Goal: Complete application form

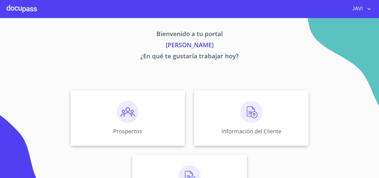
click at [370, 8] on icon "account of current user" at bounding box center [369, 9] width 7 height 7
drag, startPoint x: 312, startPoint y: 37, endPoint x: 198, endPoint y: 90, distance: 125.8
click at [311, 39] on div at bounding box center [189, 89] width 379 height 178
click at [124, 112] on img at bounding box center [128, 112] width 22 height 22
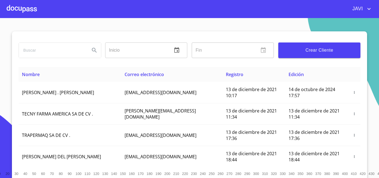
click at [40, 51] on input "search" at bounding box center [52, 50] width 67 height 15
type input "C"
click at [319, 52] on span "Crear Cliente" at bounding box center [319, 50] width 73 height 8
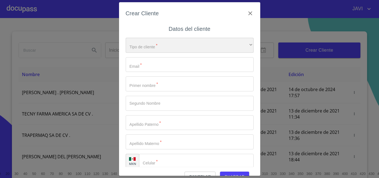
click at [155, 48] on div "​" at bounding box center [190, 45] width 128 height 15
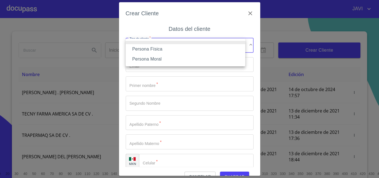
click at [149, 49] on li "Persona Física" at bounding box center [186, 49] width 120 height 10
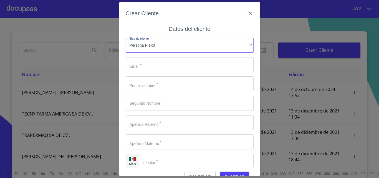
click at [148, 67] on input "Tipo de cliente   *" at bounding box center [190, 64] width 128 height 15
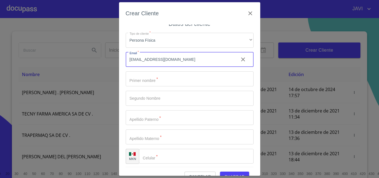
scroll to position [6, 0]
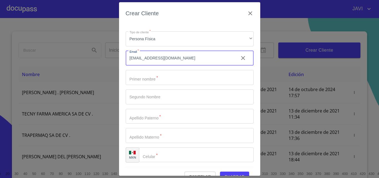
type input "[EMAIL_ADDRESS][DOMAIN_NAME]"
click at [200, 174] on span "Cancelar" at bounding box center [200, 176] width 22 height 7
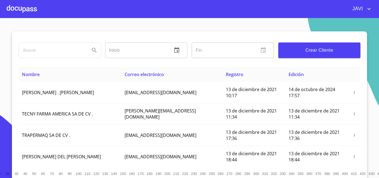
click at [312, 49] on span "Crear Cliente" at bounding box center [319, 50] width 73 height 8
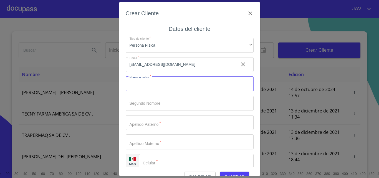
click at [148, 86] on input "Tipo de cliente   *" at bounding box center [190, 83] width 128 height 15
type input "[PERSON_NAME]"
click at [151, 125] on input "Tipo de cliente   *" at bounding box center [190, 122] width 128 height 15
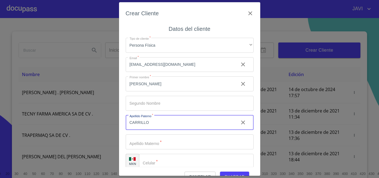
type input "CARRILLO"
click at [153, 143] on input "Tipo de cliente   *" at bounding box center [190, 141] width 128 height 15
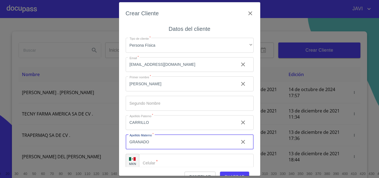
type input "GRANADO"
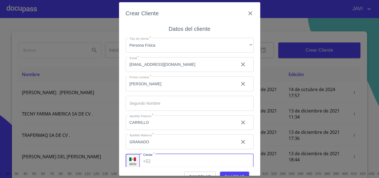
click at [177, 162] on input "Tipo de cliente   *" at bounding box center [203, 161] width 101 height 15
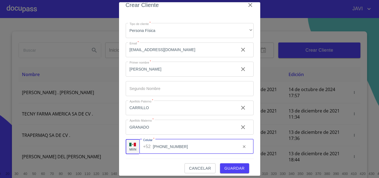
scroll to position [12, 0]
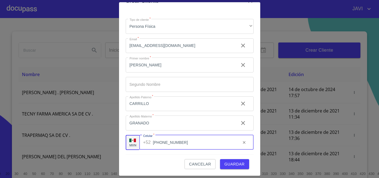
type input "[PHONE_NUMBER]"
click at [228, 164] on span "Guardar" at bounding box center [235, 164] width 20 height 7
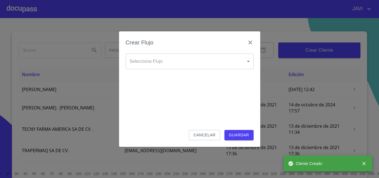
click at [147, 60] on body "[PERSON_NAME] Inicio ​ Fin ​ Crear Cliente Nombre Correo electrónico Registro E…" at bounding box center [189, 89] width 379 height 178
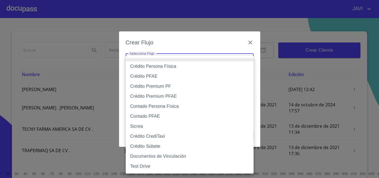
click at [152, 67] on li "Crédito Persona Física" at bounding box center [190, 66] width 128 height 10
type input "61b033e49b8c202ad5bb7912"
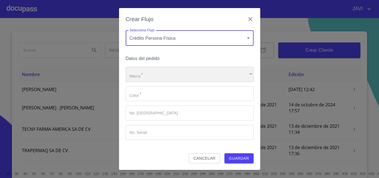
click at [144, 74] on div "​" at bounding box center [190, 74] width 128 height 15
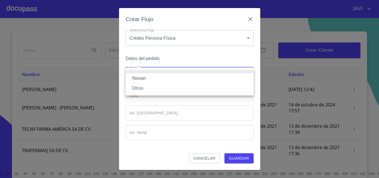
click at [143, 79] on li "Nissan" at bounding box center [190, 78] width 128 height 10
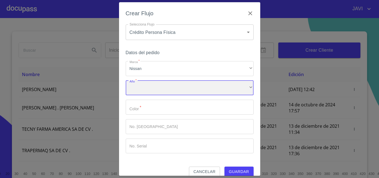
click at [146, 88] on div "​" at bounding box center [190, 88] width 128 height 15
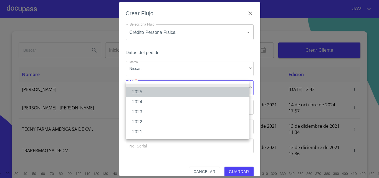
click at [143, 91] on li "2025" at bounding box center [188, 92] width 124 height 10
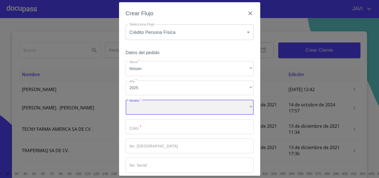
click at [152, 108] on div "​" at bounding box center [190, 107] width 128 height 15
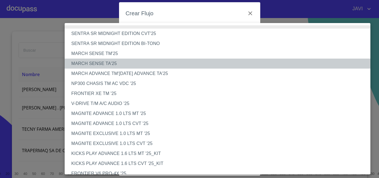
click at [115, 64] on li "MARCH SENSE TA'25" at bounding box center [220, 64] width 310 height 10
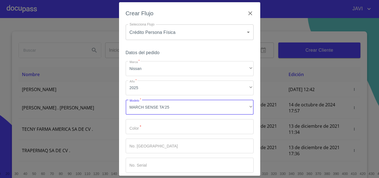
click at [148, 130] on input "Marca   *" at bounding box center [190, 126] width 128 height 15
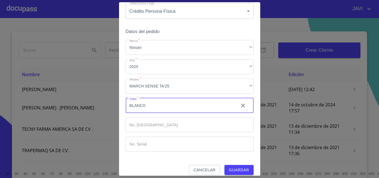
scroll to position [27, 0]
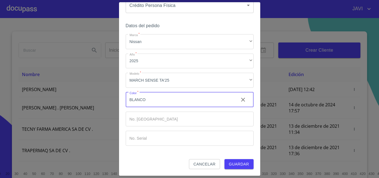
type input "BLANCO"
click at [235, 165] on span "Guardar" at bounding box center [239, 164] width 20 height 7
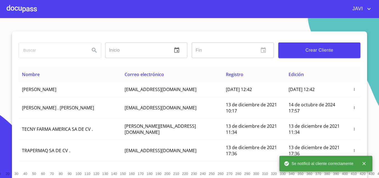
click at [23, 9] on div at bounding box center [22, 9] width 30 height 18
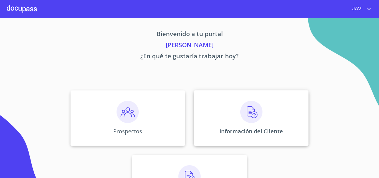
click at [250, 109] on img at bounding box center [252, 112] width 22 height 22
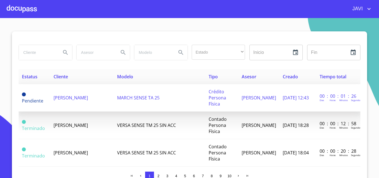
click at [76, 98] on td "[PERSON_NAME]" at bounding box center [82, 97] width 64 height 27
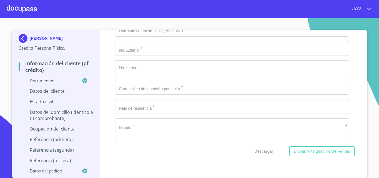
scroll to position [1805, 0]
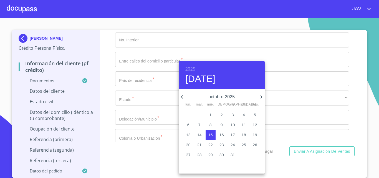
click at [188, 67] on h6 "2025" at bounding box center [191, 69] width 10 height 8
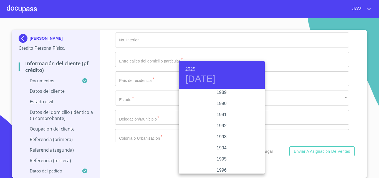
scroll to position [641, 0]
click at [219, 131] on div "1986" at bounding box center [222, 131] width 86 height 11
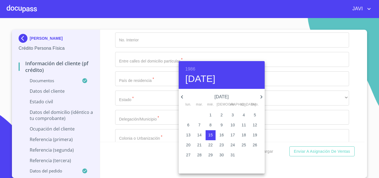
click at [182, 96] on icon "button" at bounding box center [182, 97] width 7 height 7
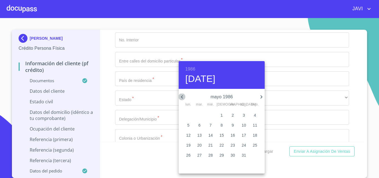
click at [182, 96] on icon "button" at bounding box center [182, 97] width 7 height 7
click at [201, 145] on p "22" at bounding box center [199, 145] width 4 height 6
type input "[DATE]"
click at [154, 96] on div at bounding box center [189, 89] width 379 height 178
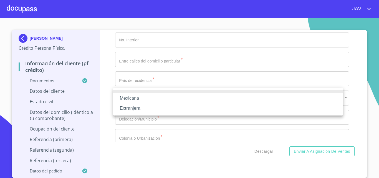
click at [147, 98] on li "Mexicana" at bounding box center [228, 98] width 230 height 10
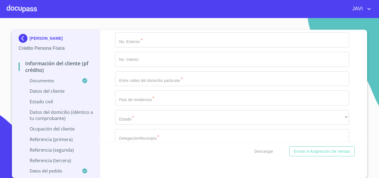
type input "[GEOGRAPHIC_DATA]"
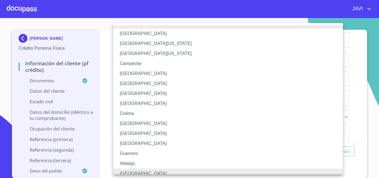
scroll to position [4, 0]
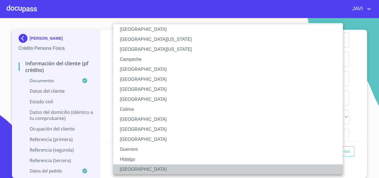
click at [131, 169] on li "[GEOGRAPHIC_DATA]" at bounding box center [230, 169] width 234 height 10
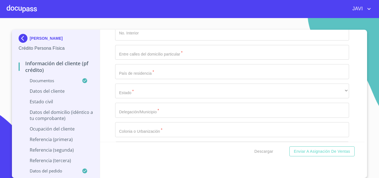
scroll to position [1861, 0]
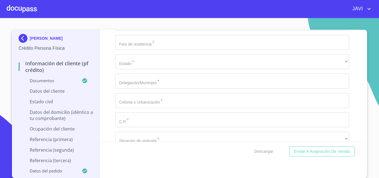
type input "CAGC860422MJCRRL00"
type input "CAGC860422JF4"
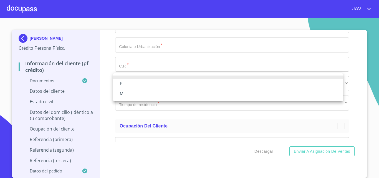
click at [126, 84] on li "F" at bounding box center [228, 84] width 230 height 10
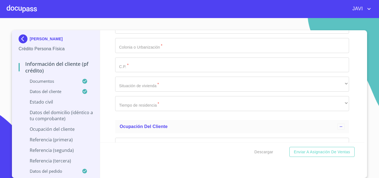
scroll to position [1, 0]
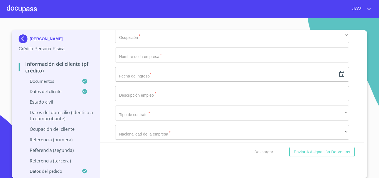
scroll to position [2055, 0]
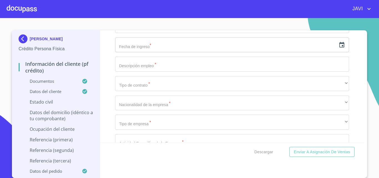
type input "146395561"
type input "[PERSON_NAME]"
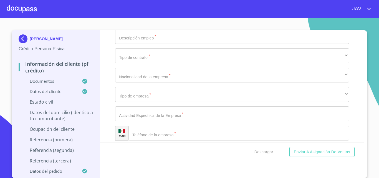
type input "10"
type input "[PERSON_NAME] Y [PERSON_NAME]"
type input "[GEOGRAPHIC_DATA]"
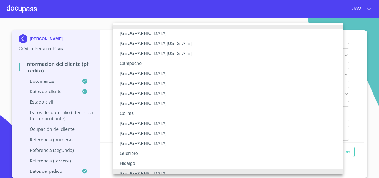
scroll to position [4, 0]
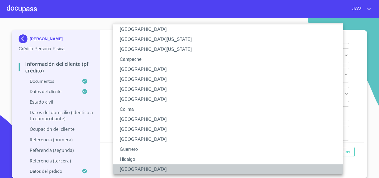
click at [128, 168] on li "[GEOGRAPHIC_DATA]" at bounding box center [230, 169] width 234 height 10
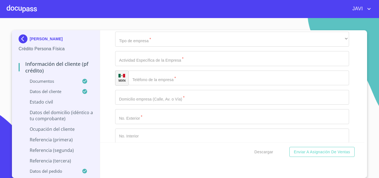
scroll to position [2139, 0]
type input "ZAPOPAN"
type input "HEROES NACIONALES"
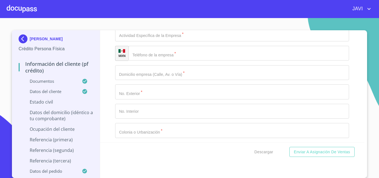
scroll to position [2194, 0]
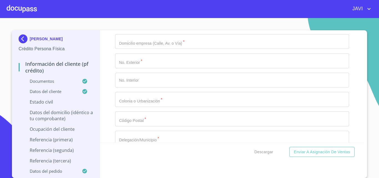
type input "45138"
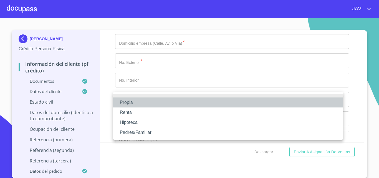
click at [131, 102] on li "Propia" at bounding box center [228, 102] width 230 height 10
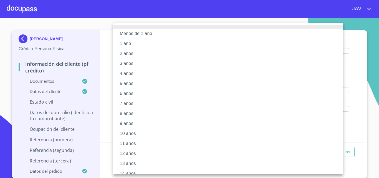
click at [128, 135] on li "10 años" at bounding box center [230, 134] width 234 height 10
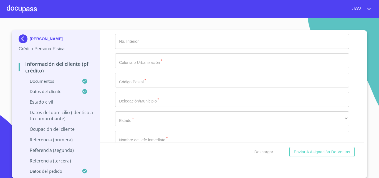
scroll to position [2280, 0]
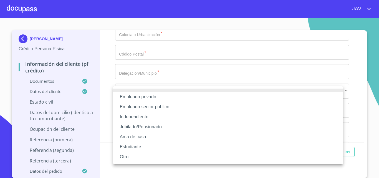
click at [138, 116] on li "Independiente" at bounding box center [228, 117] width 230 height 10
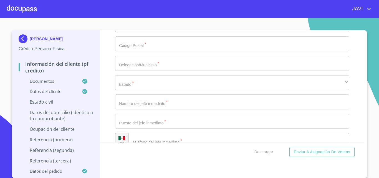
type input "32000"
type input "[PERSON_NAME]"
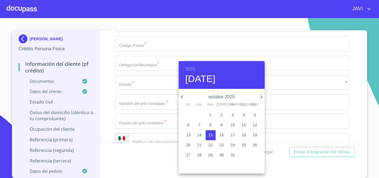
click at [192, 67] on h6 "2025" at bounding box center [191, 69] width 10 height 8
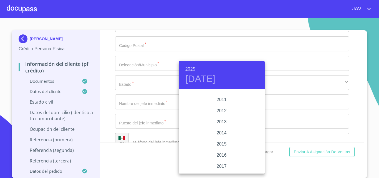
scroll to position [960, 0]
click at [223, 156] on div "2017" at bounding box center [222, 157] width 86 height 11
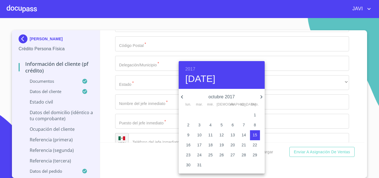
click at [255, 114] on p "1" at bounding box center [255, 115] width 2 height 6
type input "1 de oct. de 2017"
click at [109, 122] on div at bounding box center [189, 89] width 379 height 178
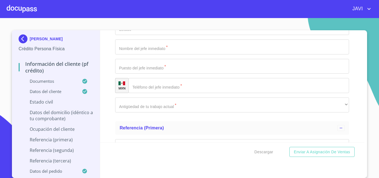
scroll to position [2363, 0]
type input "VENTAS ADMINISTRACIÓN"
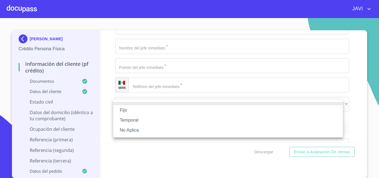
click at [132, 128] on li "No Aplica" at bounding box center [228, 130] width 230 height 10
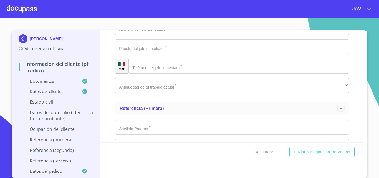
scroll to position [2391, 0]
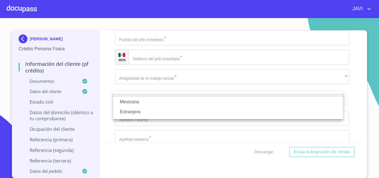
click at [137, 102] on li "Mexicana" at bounding box center [228, 102] width 230 height 10
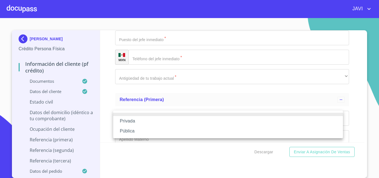
click at [129, 122] on li "Privada" at bounding box center [228, 121] width 230 height 10
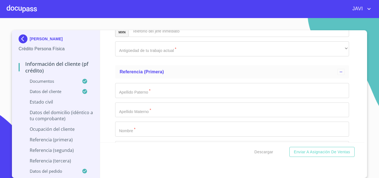
type input "COMPRA VENTA DE ROPA EN GENERAL Y ZAPATOS"
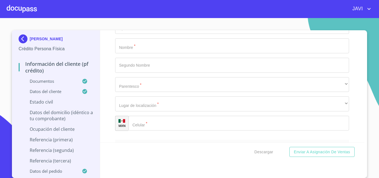
scroll to position [2447, 0]
type input "[PHONE_NUMBER]"
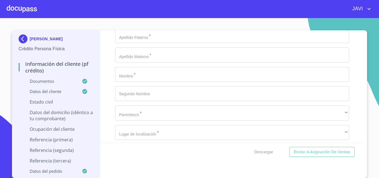
scroll to position [2641, 0]
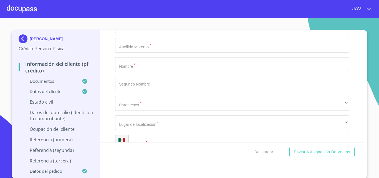
type input "[PHONE_NUMBER]"
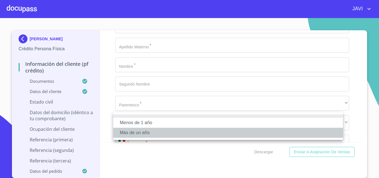
click at [138, 133] on li "Más de un año" at bounding box center [228, 133] width 230 height 10
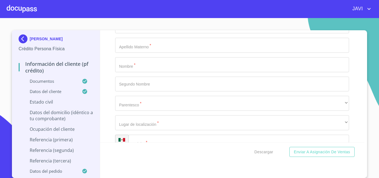
type input "PROPIETARIO"
type input "[PERSON_NAME]"
click at [109, 59] on div "Información del cliente (PF crédito) Documentos Documento de identificación   *…" at bounding box center [232, 86] width 265 height 112
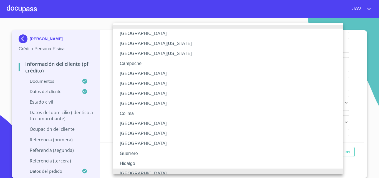
scroll to position [4, 0]
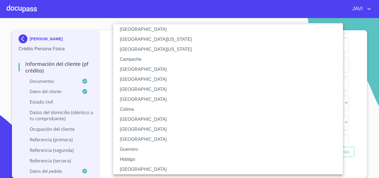
click at [130, 169] on li "[GEOGRAPHIC_DATA]" at bounding box center [230, 169] width 234 height 10
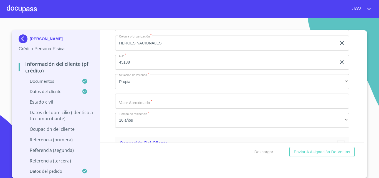
scroll to position [1974, 0]
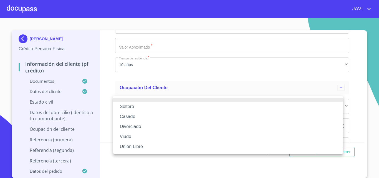
click at [131, 115] on li "Casado" at bounding box center [228, 117] width 230 height 10
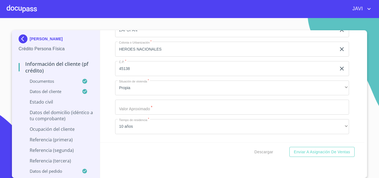
scroll to position [2058, 0]
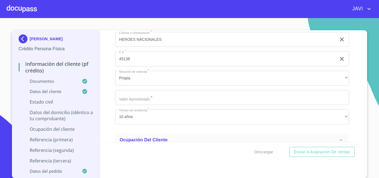
type input "[PERSON_NAME]"
type input "PULIDO"
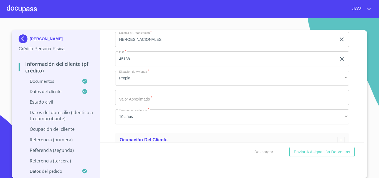
type input "[PERSON_NAME]"
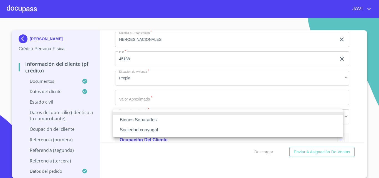
click at [148, 121] on li "Bienes Separados" at bounding box center [228, 120] width 230 height 10
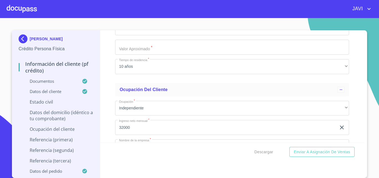
scroll to position [2113, 0]
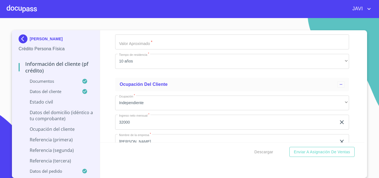
type input "0"
click at [110, 100] on div "Información del cliente (PF crédito) Documentos Documento de identificación   *…" at bounding box center [232, 86] width 265 height 112
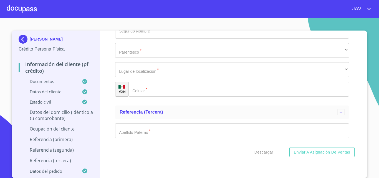
scroll to position [2835, 0]
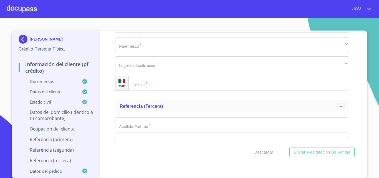
type input "MEDINA"
type input "VILLA"
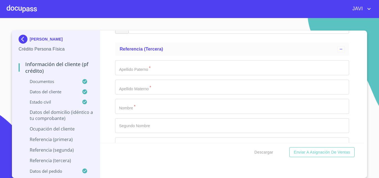
scroll to position [2896, 0]
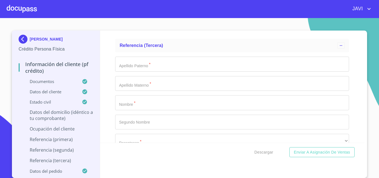
type input "VALERIA"
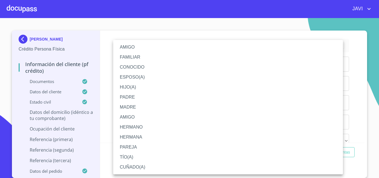
click at [126, 47] on li "AMIGO" at bounding box center [228, 47] width 230 height 10
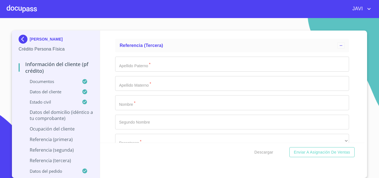
scroll to position [2924, 0]
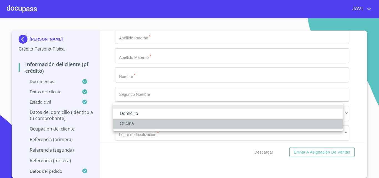
click at [128, 122] on li "Oficina" at bounding box center [228, 124] width 230 height 10
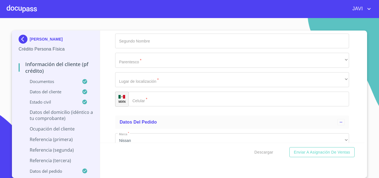
scroll to position [2980, 0]
type input "[PHONE_NUMBER]"
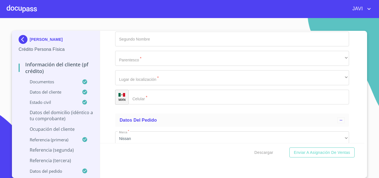
scroll to position [1, 0]
type input "ARELLANO"
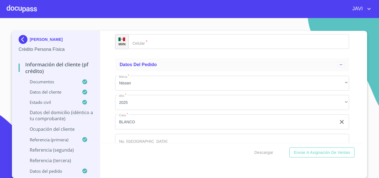
type input "CERVANTES"
type input "[PERSON_NAME]"
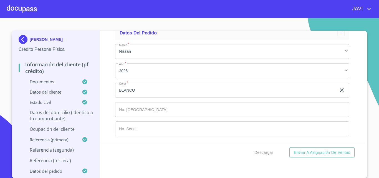
scroll to position [3091, 0]
type input "[PERSON_NAME]"
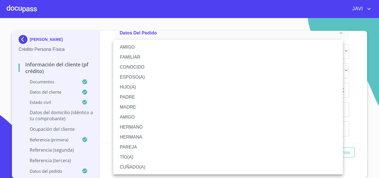
click at [131, 46] on li "AMIGO" at bounding box center [228, 47] width 230 height 10
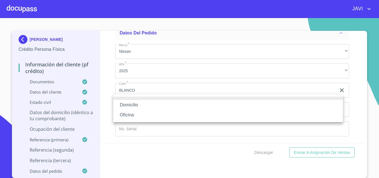
click at [128, 114] on li "Oficina" at bounding box center [228, 115] width 230 height 10
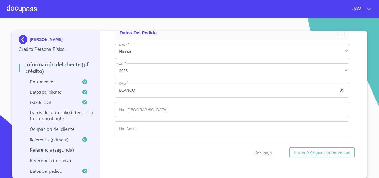
click at [152, 122] on div "Domicilio Oficina" at bounding box center [189, 89] width 379 height 178
type input "[PHONE_NUMBER]"
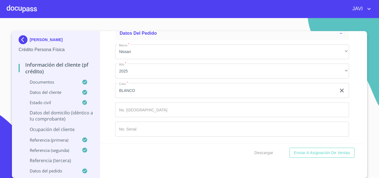
scroll to position [3174, 0]
type input "OCHOA"
type input "[PERSON_NAME]"
type input "GLORIA"
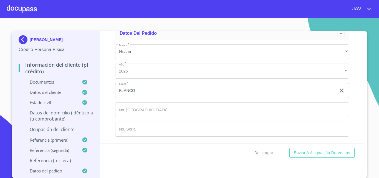
type input "[PERSON_NAME]"
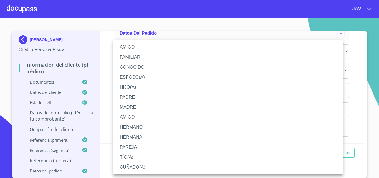
click at [130, 48] on li "AMIGO" at bounding box center [228, 47] width 230 height 10
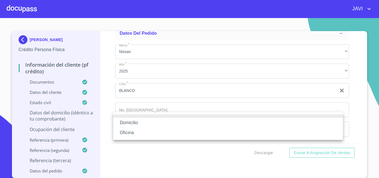
click at [129, 132] on li "Oficina" at bounding box center [228, 133] width 230 height 10
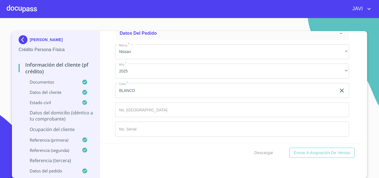
click at [151, 18] on input "Documento de identificación   *" at bounding box center [246, 10] width 207 height 15
type input "[PHONE_NUMBER]"
click at [108, 93] on div "Información del cliente (PF crédito) Documentos Documento de identificación   *…" at bounding box center [232, 87] width 265 height 112
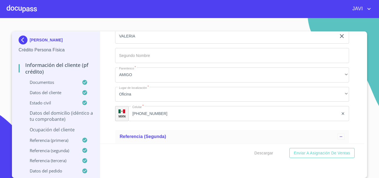
scroll to position [2648, 0]
type input "[PERSON_NAME]"
type input "10"
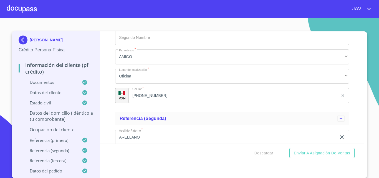
scroll to position [2676, 0]
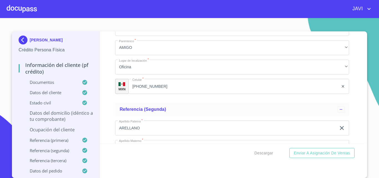
type input "A"
type input "HEROES NACIONALES"
type input "45160"
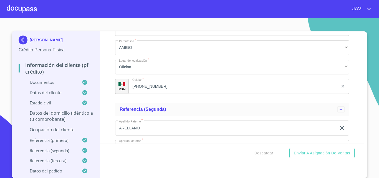
type input "ZAPOPAN"
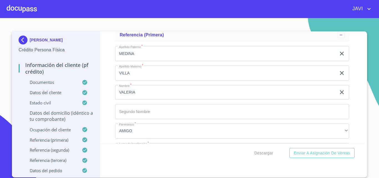
scroll to position [2648, 0]
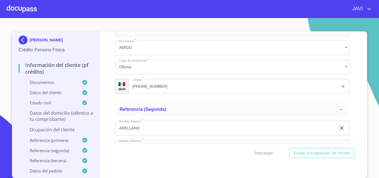
scroll to position [2703, 0]
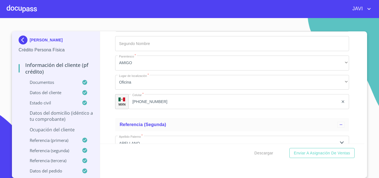
scroll to position [2648, 0]
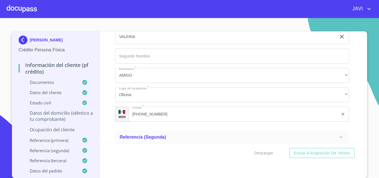
type input "L"
type input "CALLE LAS HUERTAS"
type input "85"
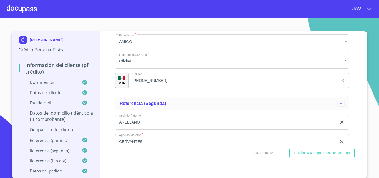
scroll to position [2703, 0]
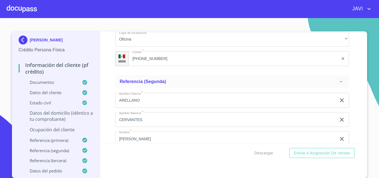
type input "LAS HUERTAS"
type input "TLAQUEPAQUE"
click at [103, 67] on div "Información del cliente (PF crédito) Documentos Documento de identificación   *…" at bounding box center [232, 87] width 265 height 112
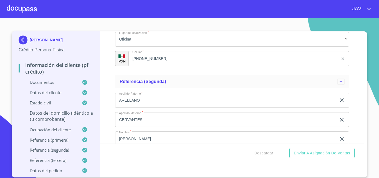
type input "45570"
click at [112, 69] on div "Información del cliente (PF crédito) Documentos Documento de identificación   *…" at bounding box center [232, 87] width 265 height 112
click at [111, 68] on div "Información del cliente (PF crédito) Documentos Documento de identificación   *…" at bounding box center [232, 87] width 265 height 112
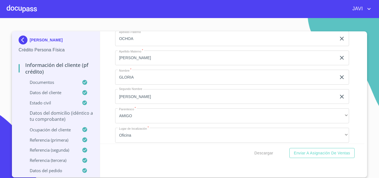
scroll to position [2925, 0]
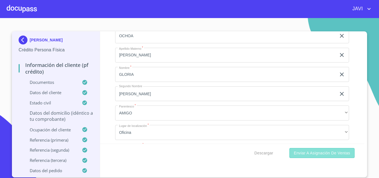
click at [323, 155] on span "Enviar a Asignación de Ventas" at bounding box center [322, 153] width 56 height 7
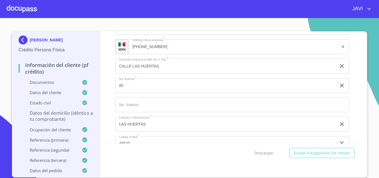
scroll to position [2326, 0]
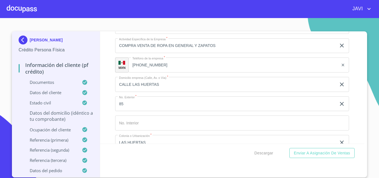
type input "$2,500,000"
click at [107, 80] on div "Información del cliente (PF crédito) Documentos Documento de identificación   *…" at bounding box center [232, 87] width 265 height 112
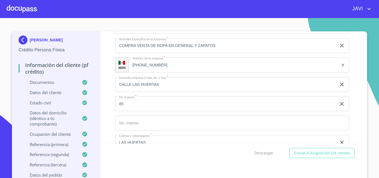
scroll to position [2382, 0]
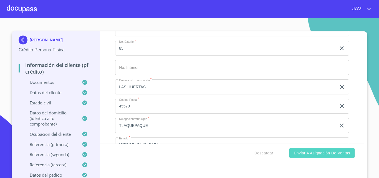
click at [314, 155] on span "Enviar a Asignación de Ventas" at bounding box center [322, 153] width 56 height 7
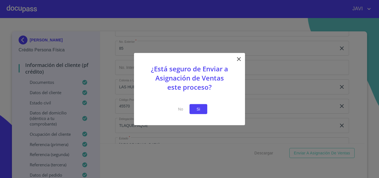
click at [202, 111] on span "Si" at bounding box center [198, 109] width 9 height 7
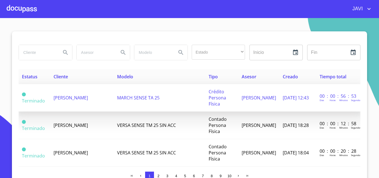
click at [71, 100] on span "[PERSON_NAME]" at bounding box center [71, 98] width 34 height 6
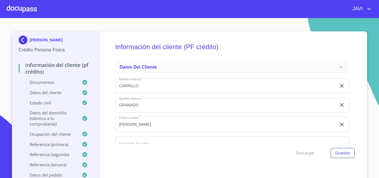
click at [349, 66] on div "Información del cliente (PF crédito) Datos del cliente Apellido Paterno   * [PE…" at bounding box center [232, 87] width 265 height 112
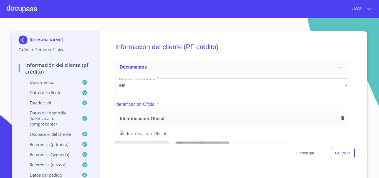
click at [306, 153] on span "Descargar" at bounding box center [305, 153] width 19 height 7
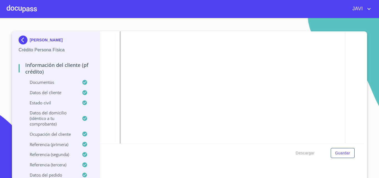
scroll to position [222, 0]
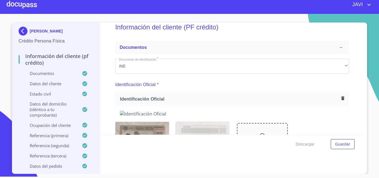
scroll to position [0, 0]
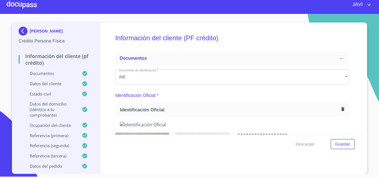
click at [15, 3] on div at bounding box center [22, 5] width 30 height 18
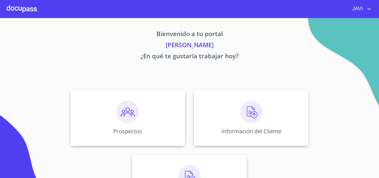
click at [369, 9] on icon "account of current user" at bounding box center [369, 9] width 3 height 2
click at [361, 15] on li "Salir" at bounding box center [364, 12] width 18 height 10
